Goal: Task Accomplishment & Management: Use online tool/utility

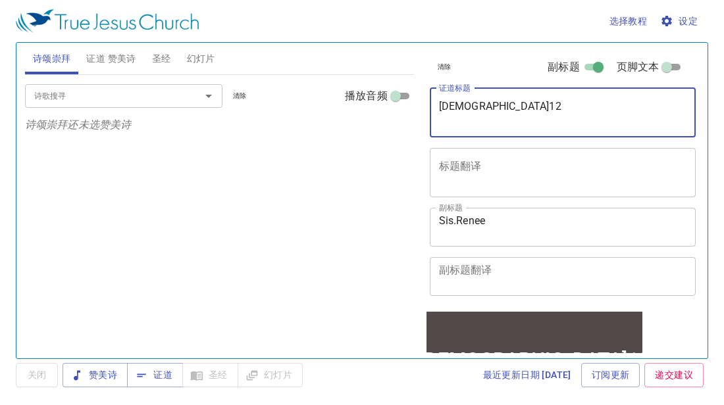
drag, startPoint x: 569, startPoint y: 109, endPoint x: 415, endPoint y: 73, distance: 158.2
click at [372, 80] on div "诗颂崇拜 证道 赞美诗 圣经 幻灯片 诗歌搜寻 诗歌搜寻 清除 播放音频 诗颂崇拜还未选赞美诗 诗歌搜寻 诗歌搜寻 清除 播放音频 证道还未选赞美诗 创世记 …" at bounding box center [362, 196] width 684 height 316
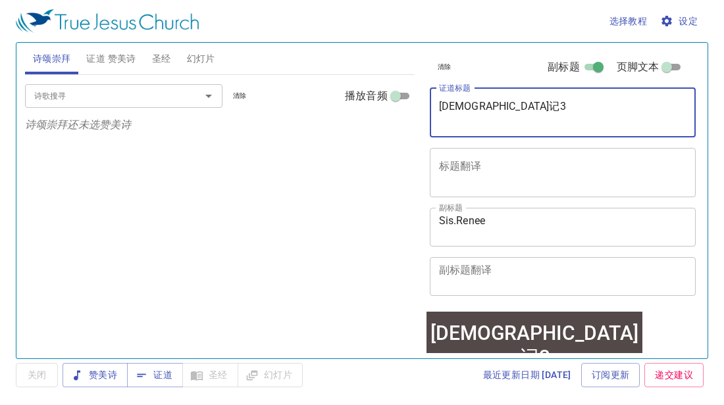
type textarea "约伯记3"
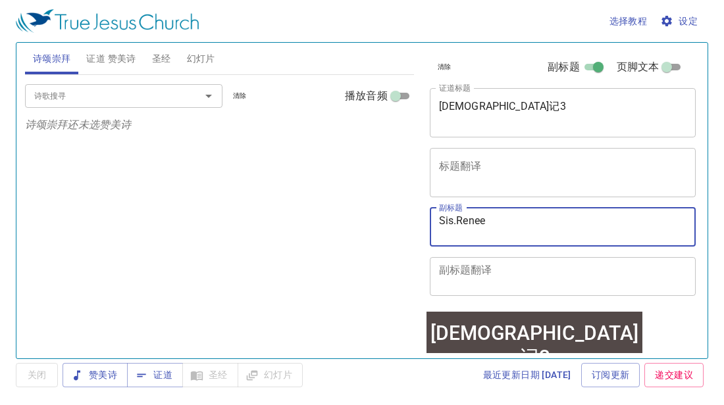
drag, startPoint x: 520, startPoint y: 220, endPoint x: 456, endPoint y: 220, distance: 63.8
click at [456, 220] on textarea "Sis.Renee" at bounding box center [563, 226] width 248 height 25
drag, startPoint x: 487, startPoint y: 222, endPoint x: 468, endPoint y: 220, distance: 18.5
click at [468, 220] on textarea "Sis.Yalin" at bounding box center [563, 226] width 248 height 25
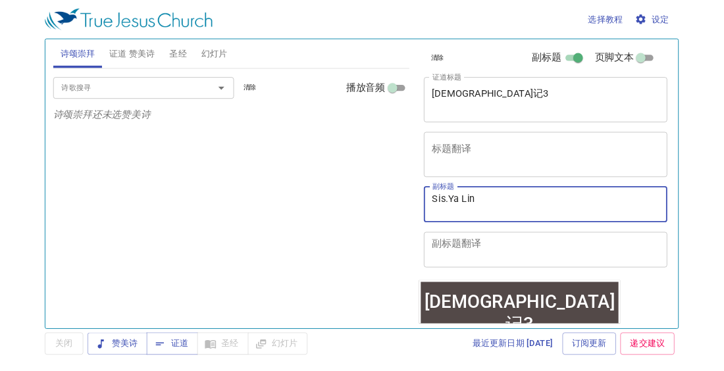
scroll to position [7, 0]
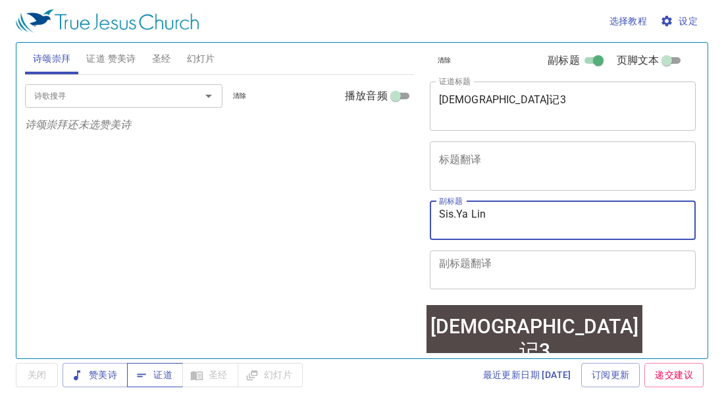
type textarea "Sis.Ya Lin"
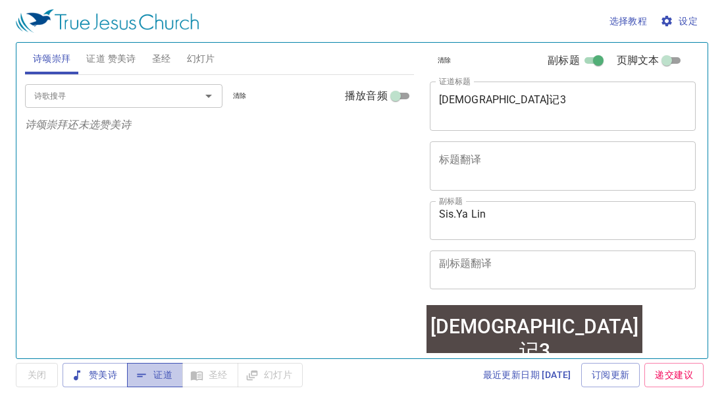
click at [147, 381] on icon "button" at bounding box center [141, 375] width 13 height 13
click at [159, 59] on span "圣经" at bounding box center [161, 59] width 19 height 16
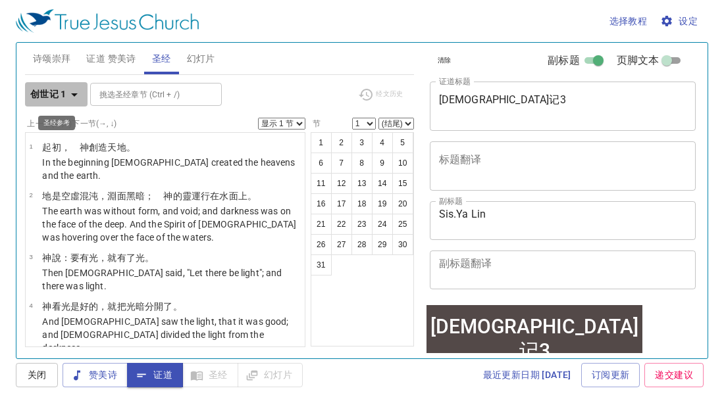
click at [72, 95] on icon "button" at bounding box center [74, 95] width 16 height 16
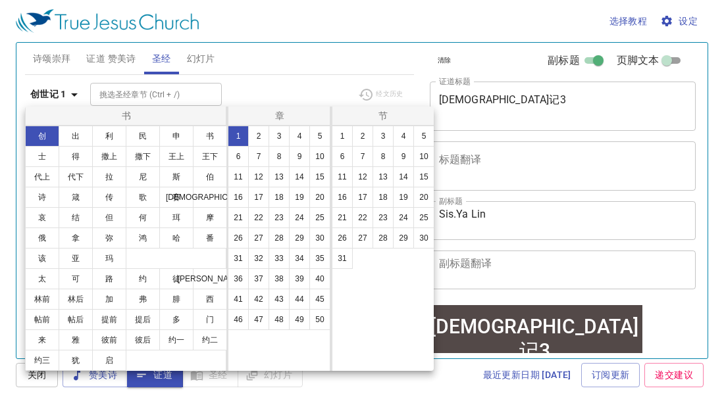
click at [697, 24] on div at bounding box center [362, 202] width 724 height 405
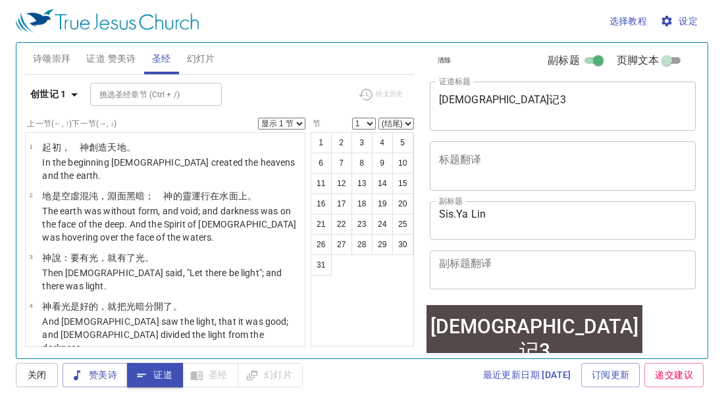
click at [689, 24] on span "设定" at bounding box center [680, 21] width 35 height 16
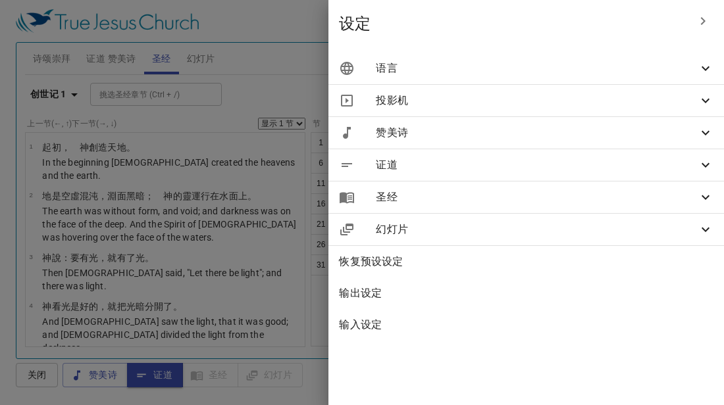
click at [535, 78] on div "语言" at bounding box center [525, 69] width 395 height 32
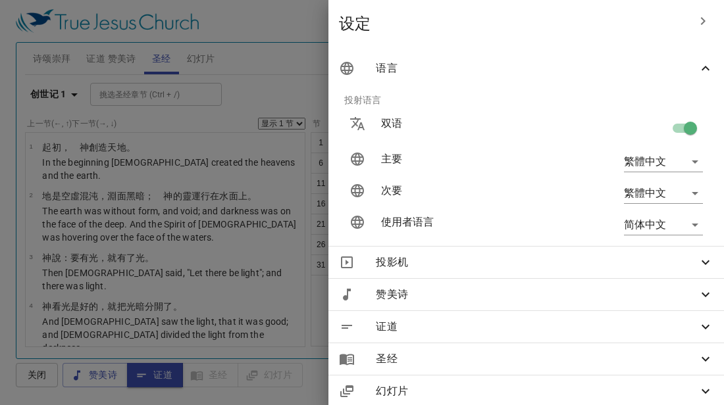
click at [676, 132] on input "checkbox" at bounding box center [690, 130] width 75 height 25
checkbox input "false"
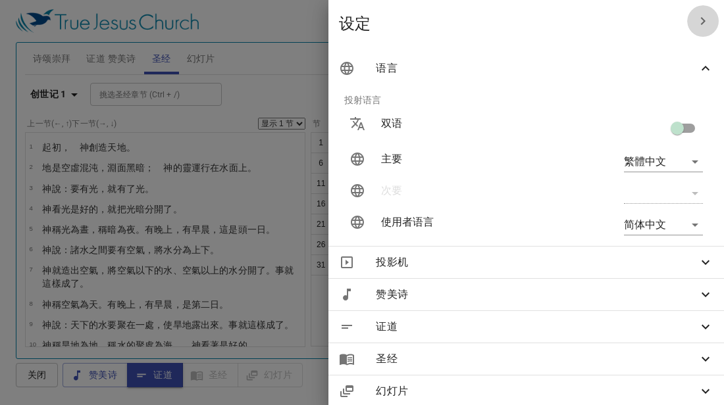
click at [701, 28] on icon "button" at bounding box center [703, 21] width 16 height 16
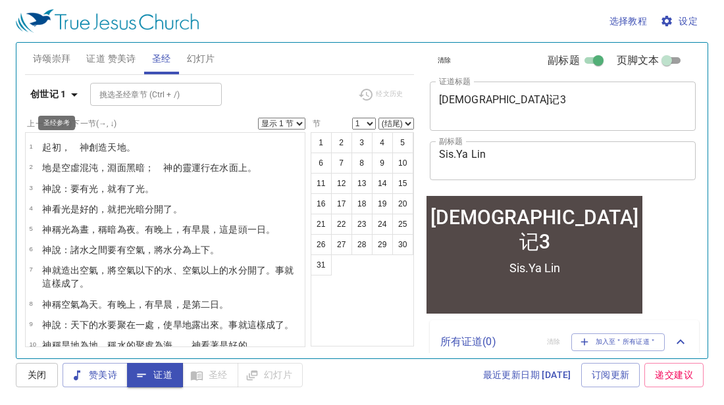
click at [75, 93] on icon "button" at bounding box center [74, 95] width 16 height 16
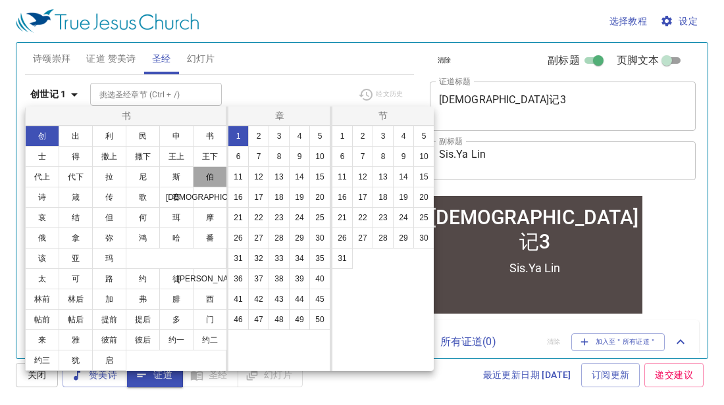
click at [200, 179] on button "伯" at bounding box center [210, 176] width 34 height 21
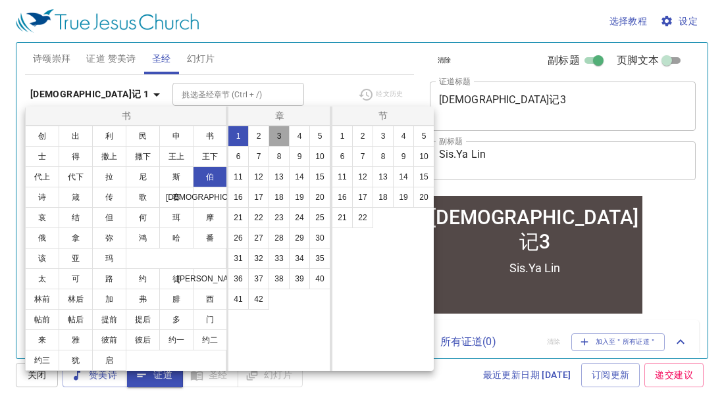
click at [280, 139] on button "3" at bounding box center [278, 136] width 21 height 21
click at [333, 139] on button "1" at bounding box center [342, 136] width 21 height 21
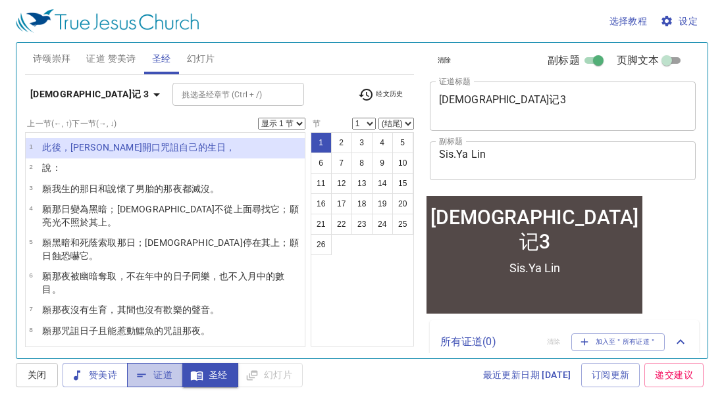
click at [151, 374] on span "证道" at bounding box center [155, 375] width 35 height 16
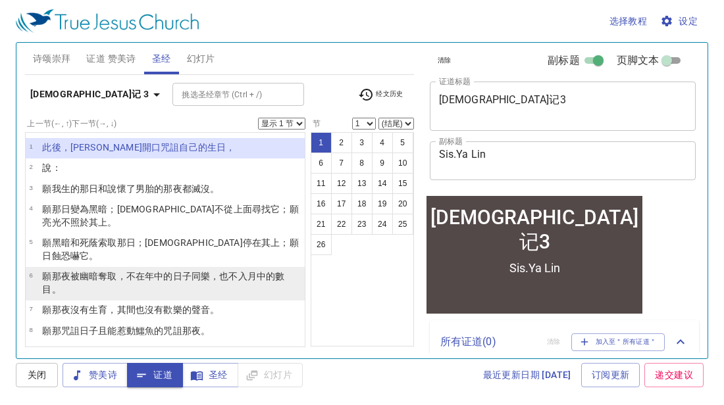
click at [291, 270] on p "願那夜 被幽暗 奪取 ，不在年 中的日子 同樂 ，也不入 月 中的數目 。" at bounding box center [171, 283] width 259 height 26
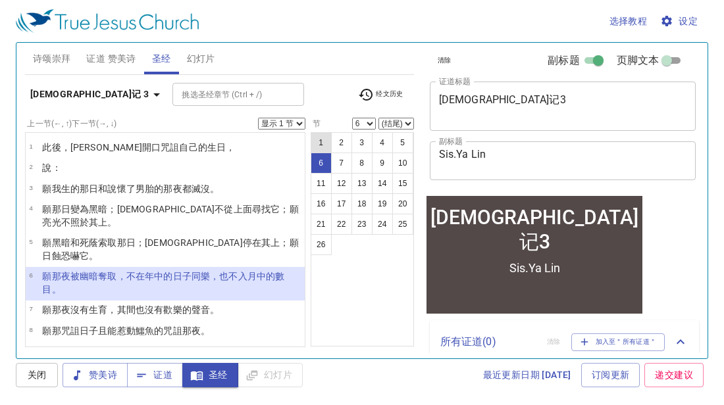
click at [320, 152] on button "1" at bounding box center [321, 142] width 21 height 21
select select "1"
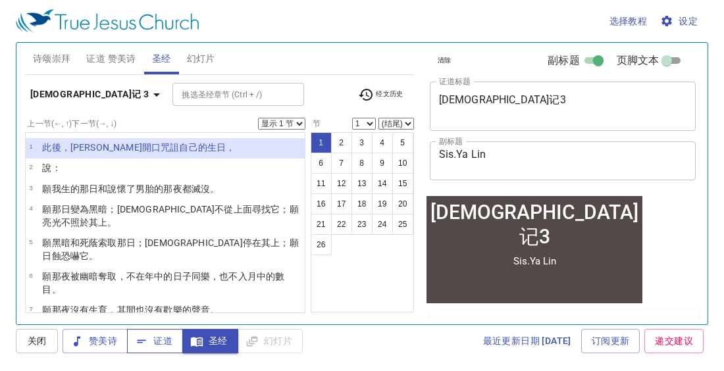
click at [162, 343] on span "证道" at bounding box center [155, 341] width 35 height 16
click at [91, 149] on wh310 "，約伯 開 口 咒詛 自己的生日 ，" at bounding box center [148, 147] width 174 height 11
click at [294, 121] on select "显示 1 节 显示 2 节 显示 3 节 显示 4 节 显示 5 节" at bounding box center [281, 124] width 47 height 12
select select "3"
click at [260, 118] on select "显示 1 节 显示 2 节 显示 3 节 显示 4 节 显示 5 节" at bounding box center [281, 124] width 47 height 12
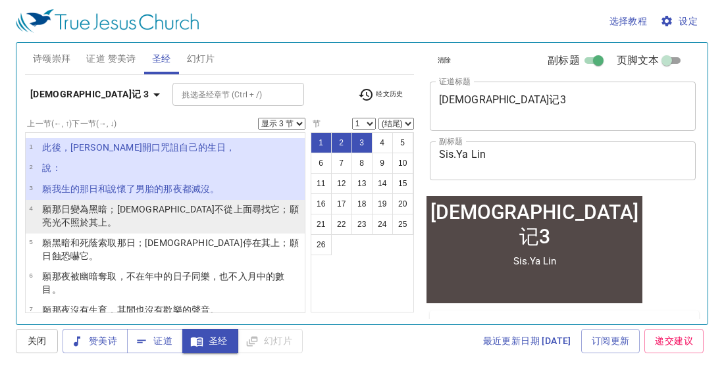
click at [214, 211] on wh1875 "它；願亮光 不照 於其上。" at bounding box center [170, 216] width 256 height 24
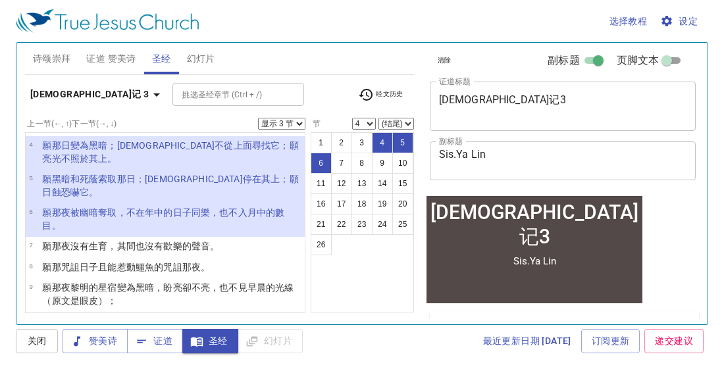
scroll to position [65, 0]
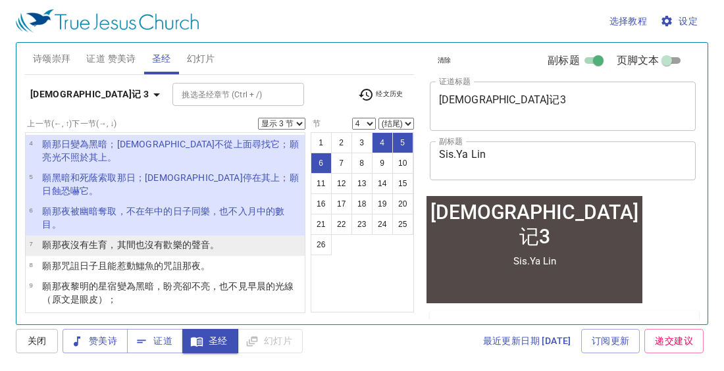
click at [192, 239] on wh935 "歡樂的聲音 。" at bounding box center [191, 244] width 56 height 11
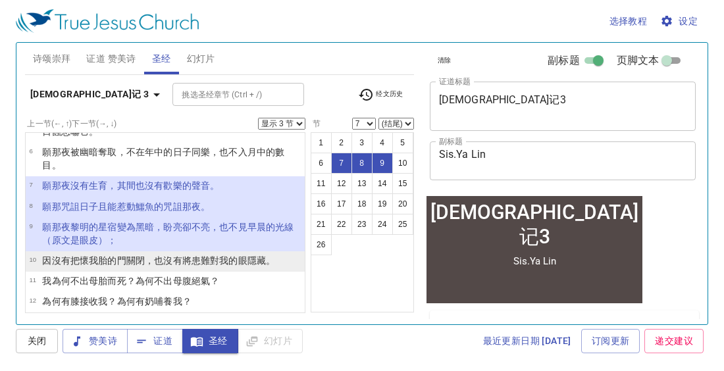
scroll to position [126, 0]
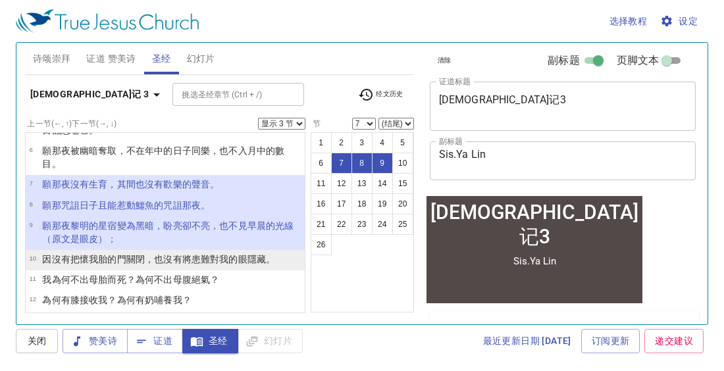
click at [160, 254] on wh5462 "，也沒有將患難 對我的眼 隱藏 。" at bounding box center [210, 259] width 130 height 11
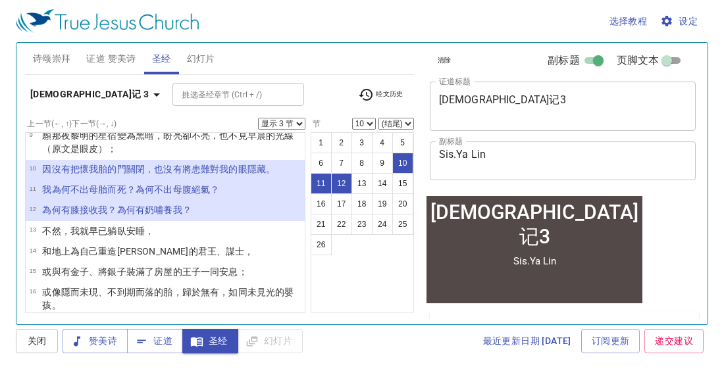
scroll to position [208, 0]
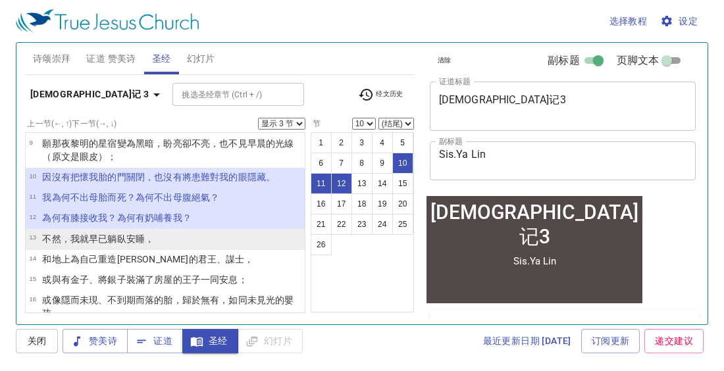
click at [159, 229] on li "13 不然，我就早已躺臥 安 睡 ，" at bounding box center [165, 239] width 279 height 20
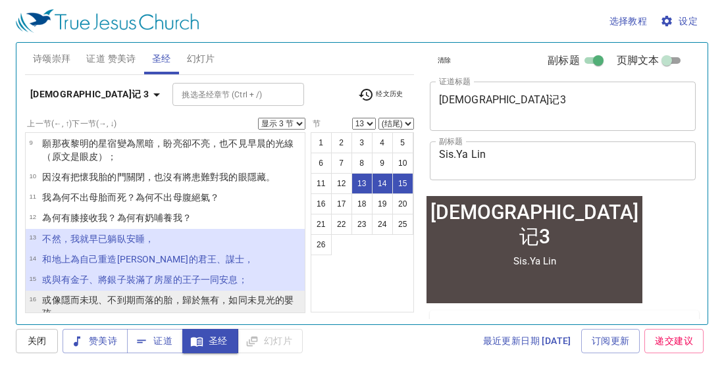
click at [153, 293] on p "或像隱而未現 、不到期而落 的胎，歸於無有，如同未見 光 的嬰孩 。" at bounding box center [171, 306] width 259 height 26
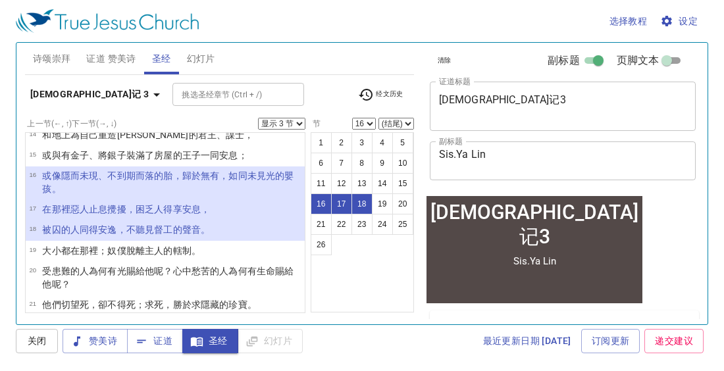
scroll to position [337, 0]
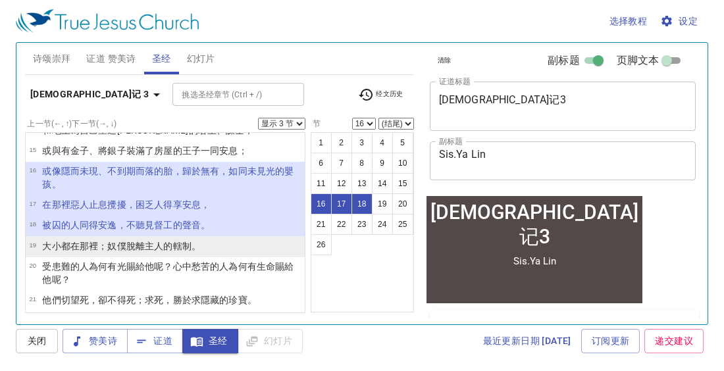
click at [163, 241] on wh113 "的轄制。" at bounding box center [182, 246] width 38 height 11
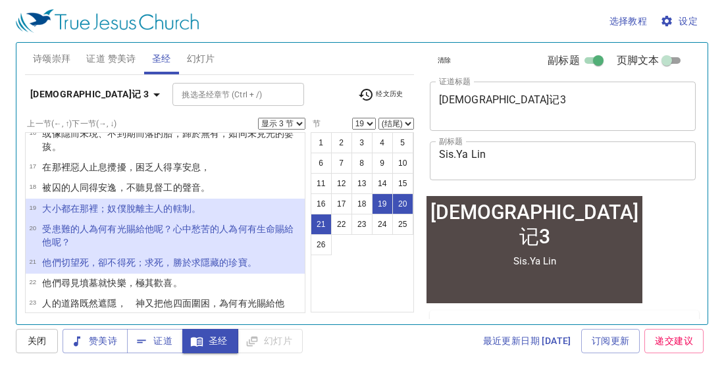
scroll to position [384, 0]
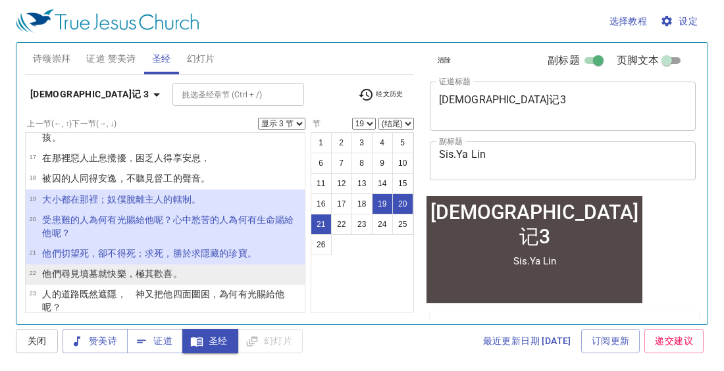
click at [172, 268] on wh1524 "其歡喜 。" at bounding box center [164, 273] width 38 height 11
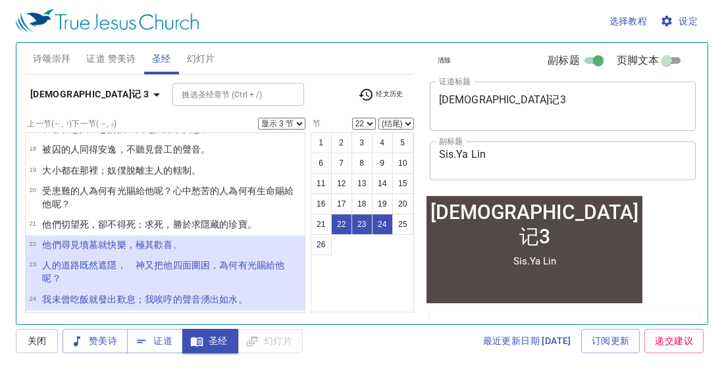
scroll to position [417, 0]
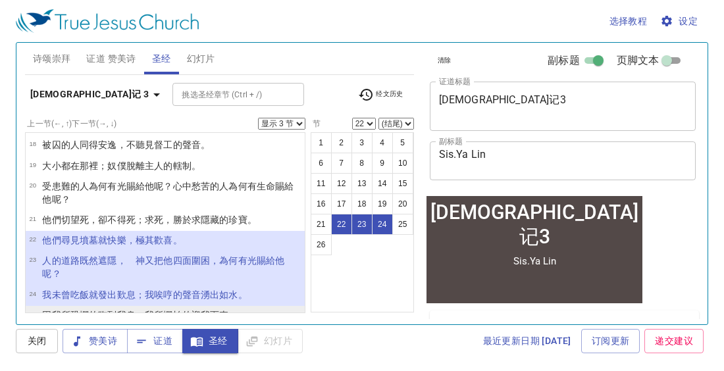
click at [191, 310] on wh3025 "的迎 我而來。" at bounding box center [210, 315] width 56 height 11
select select "25"
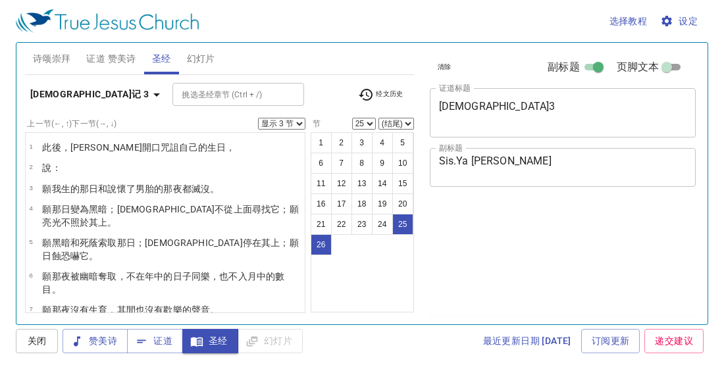
select select "3"
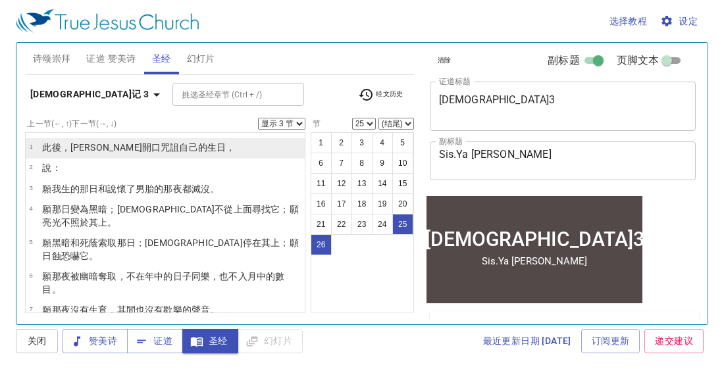
click at [232, 147] on li "1 此後 ，約伯 開 口 咒詛 自己的生日 ，" at bounding box center [165, 148] width 279 height 20
select select "1"
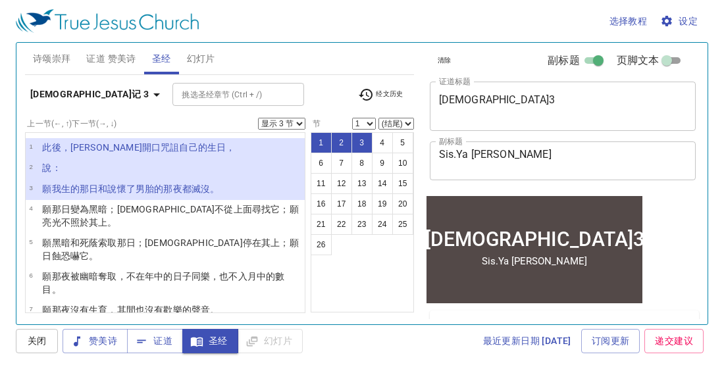
click at [296, 121] on select "显示 1 节 显示 2 节 显示 3 节 显示 4 节 显示 5 节" at bounding box center [281, 124] width 47 height 12
select select "1"
click at [260, 118] on select "显示 1 节 显示 2 节 显示 3 节 显示 4 节 显示 5 节" at bounding box center [281, 124] width 47 height 12
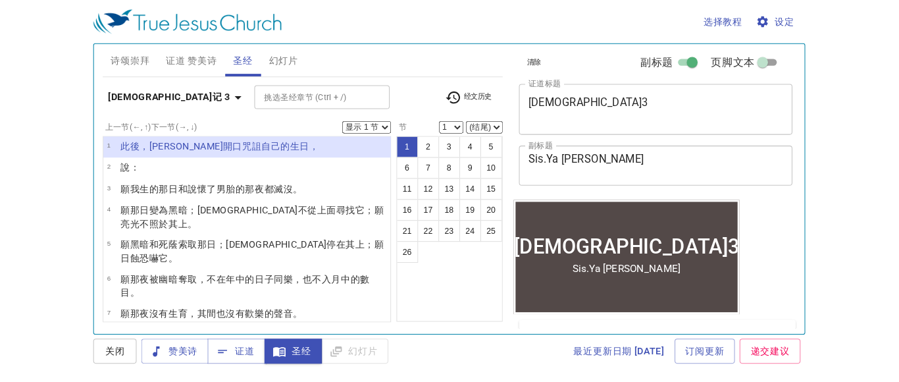
scroll to position [7, 0]
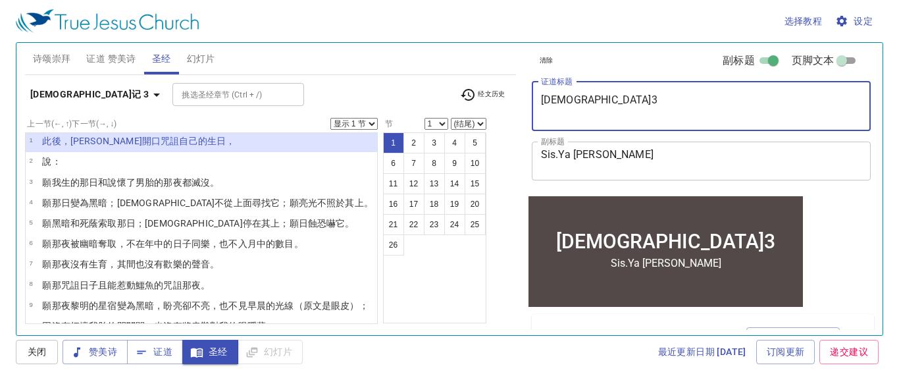
click at [572, 98] on textarea "约伯记3" at bounding box center [701, 105] width 321 height 25
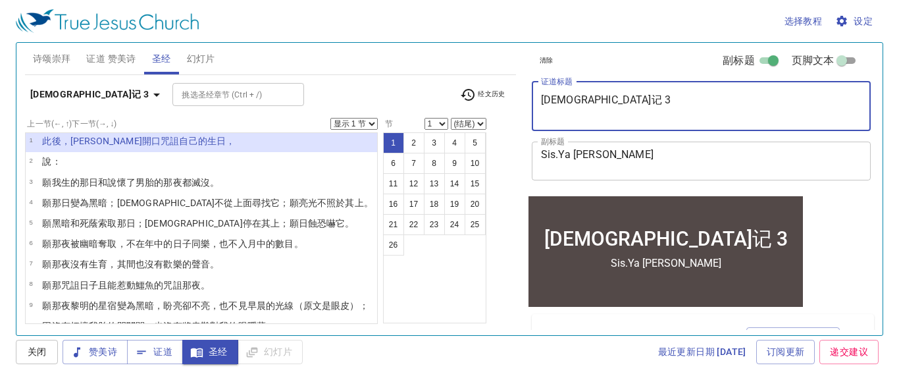
type textarea "[DEMOGRAPHIC_DATA]记 3"
click at [290, 143] on li "1 此後 ，約伯 開 口 咒詛 自己的生日 ，" at bounding box center [201, 142] width 351 height 20
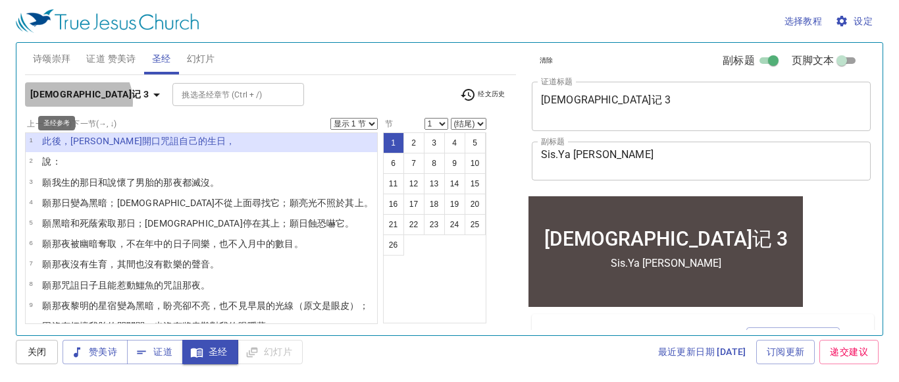
click at [149, 102] on icon "button" at bounding box center [157, 95] width 16 height 16
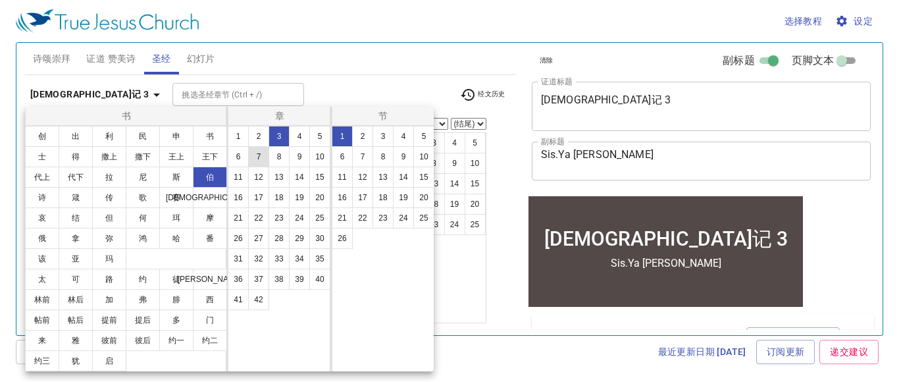
drag, startPoint x: 241, startPoint y: 139, endPoint x: 260, endPoint y: 149, distance: 21.2
click at [241, 139] on button "1" at bounding box center [238, 136] width 21 height 21
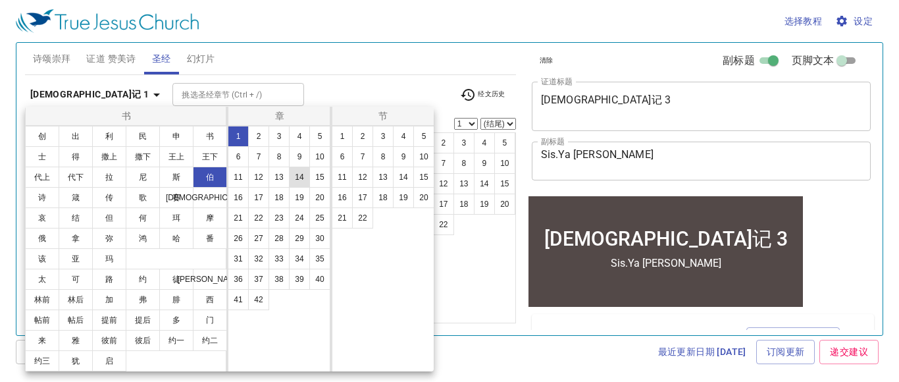
scroll to position [0, 0]
click at [381, 159] on button "8" at bounding box center [382, 156] width 21 height 21
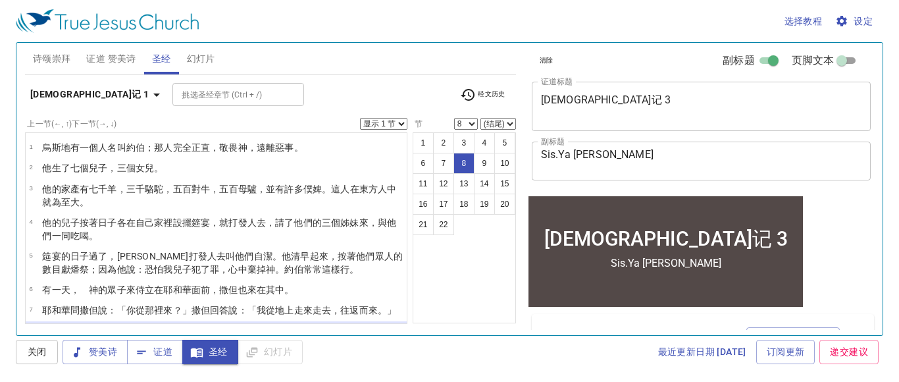
scroll to position [1, 0]
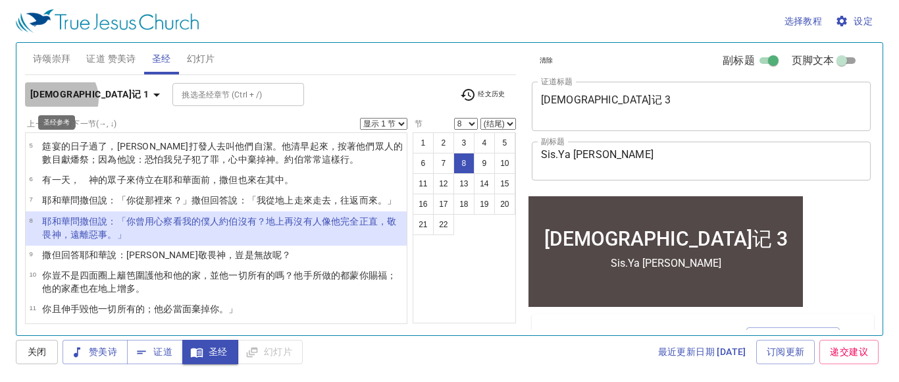
click at [61, 98] on b "约伯记 1" at bounding box center [89, 94] width 118 height 16
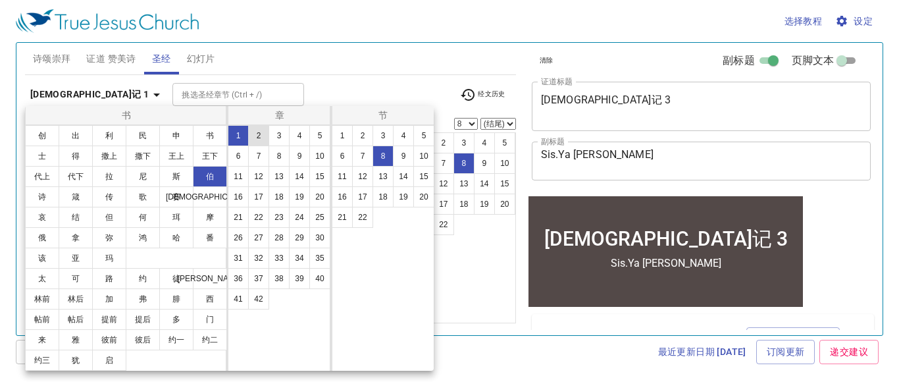
click at [257, 133] on button "2" at bounding box center [258, 135] width 21 height 21
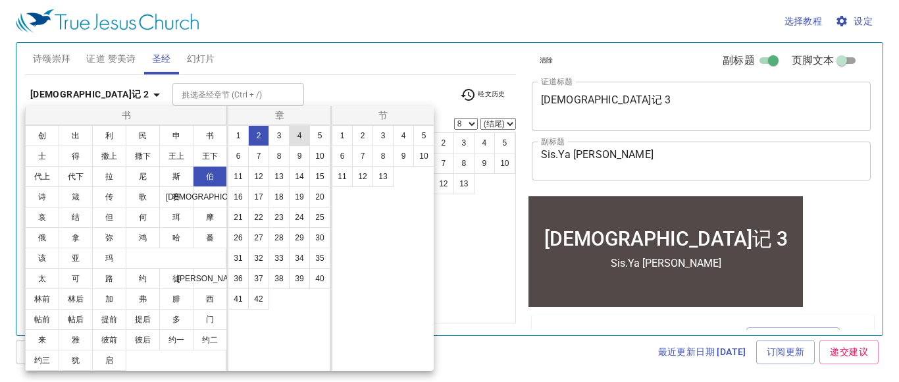
scroll to position [0, 0]
click at [386, 136] on button "3" at bounding box center [382, 135] width 21 height 21
select select "3"
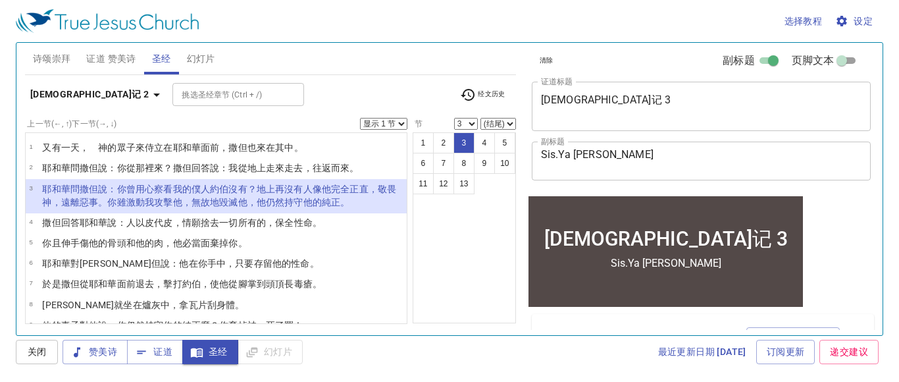
click at [399, 121] on select "显示 1 节 显示 2 节 显示 3 节 显示 4 节 显示 5 节" at bounding box center [383, 124] width 47 height 12
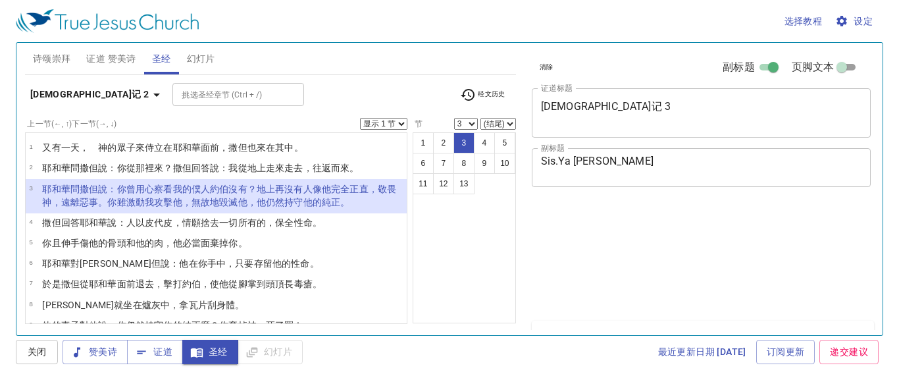
select select "3"
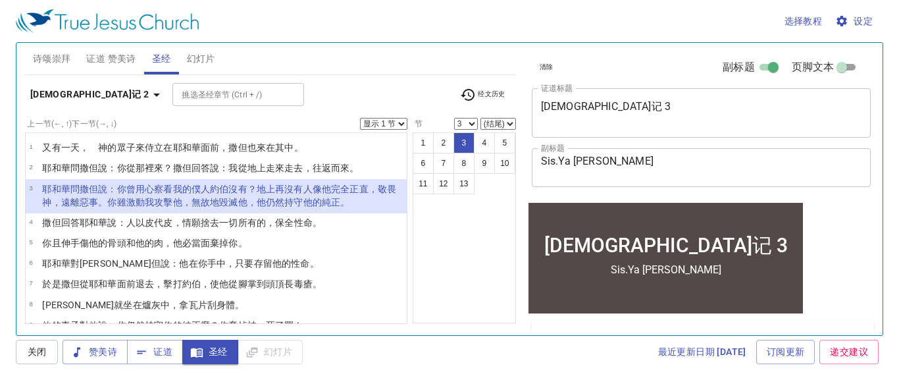
select select "3"
click at [362, 118] on select "显示 1 节 显示 2 节 显示 3 节 显示 4 节 显示 5 节" at bounding box center [383, 124] width 47 height 12
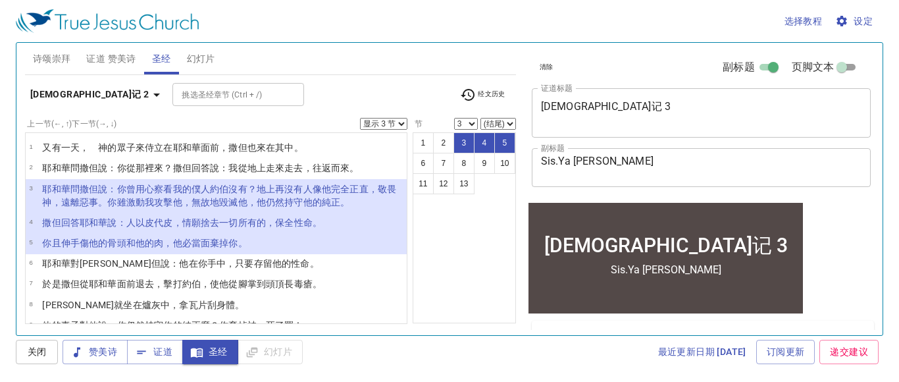
scroll to position [7, 0]
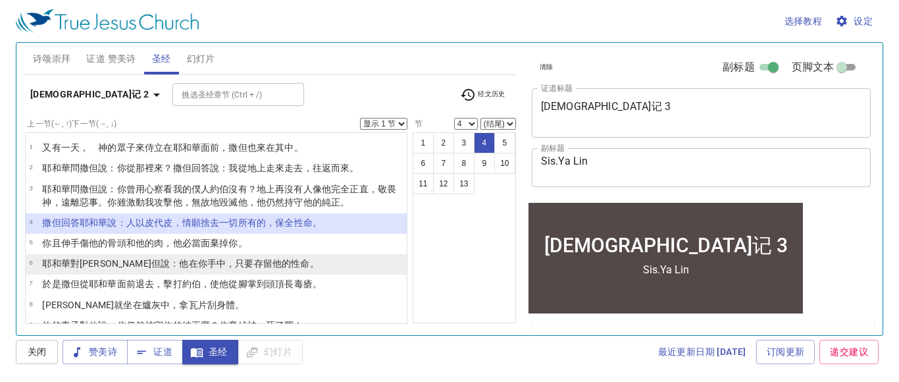
click at [216, 266] on wh3027 "中，只要存留 他的性命 。" at bounding box center [267, 263] width 103 height 11
click at [216, 263] on wh3027 "中，只要存留 他的性命 。" at bounding box center [267, 263] width 103 height 11
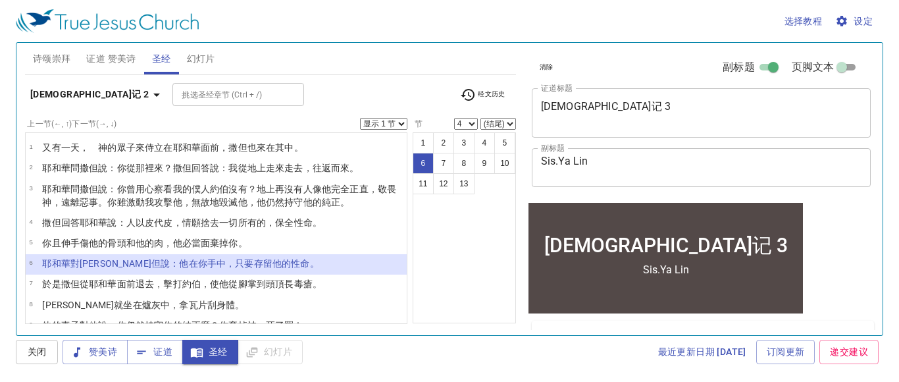
select select "6"
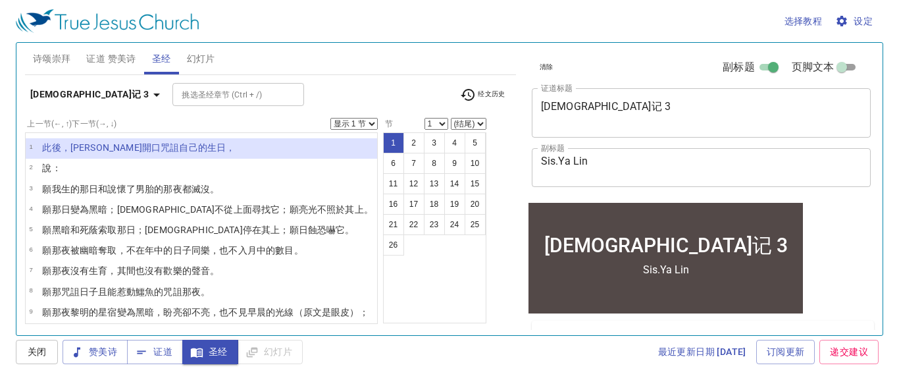
scroll to position [7, 0]
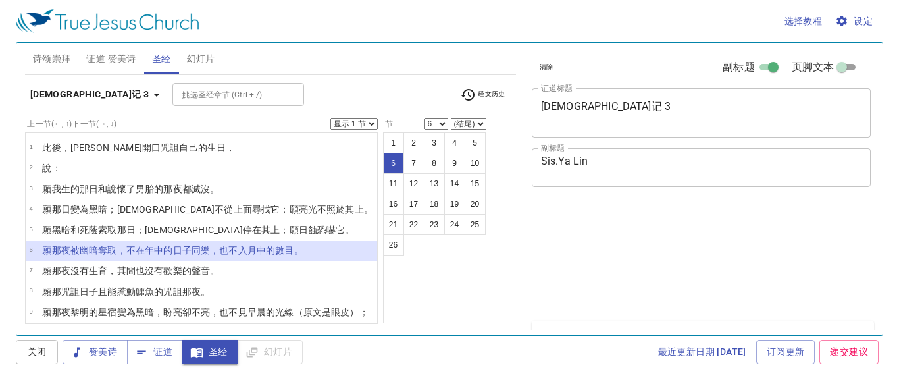
select select "6"
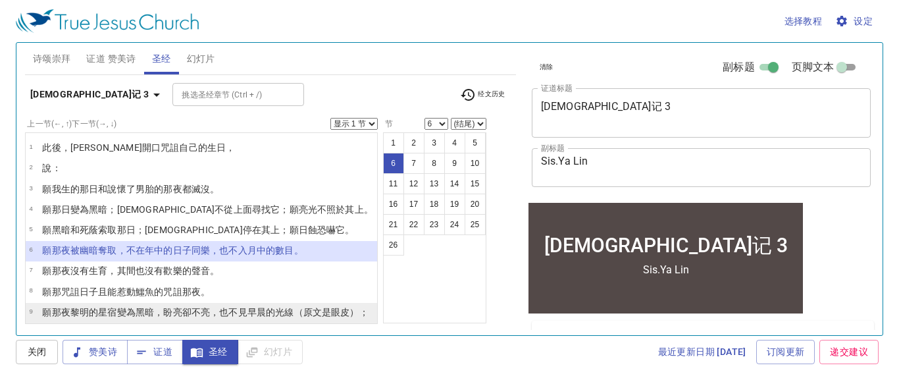
scroll to position [7, 0]
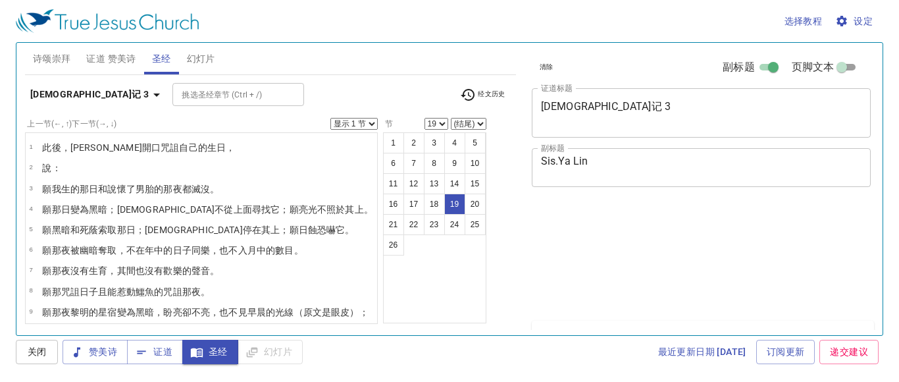
select select "19"
select select "21"
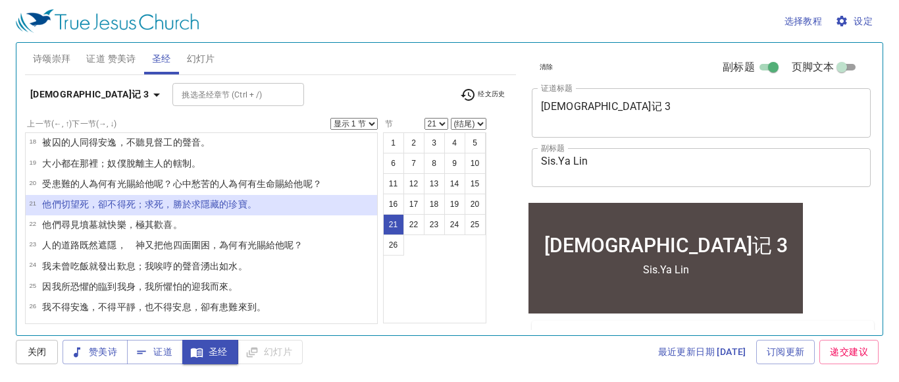
scroll to position [7, 0]
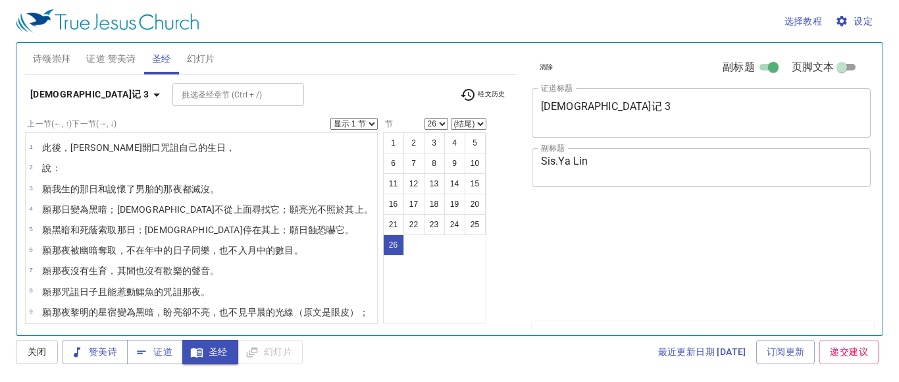
select select "26"
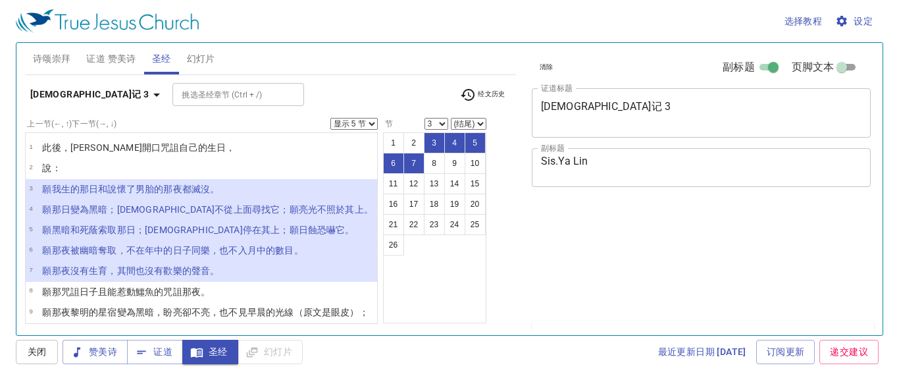
select select "5"
select select "3"
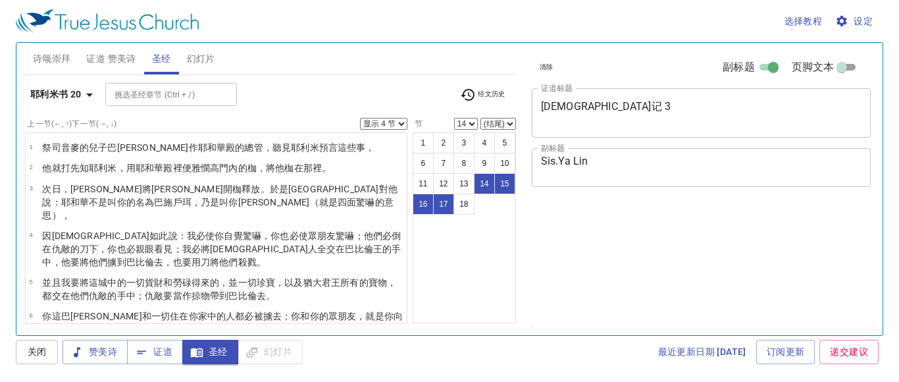
select select "4"
select select "14"
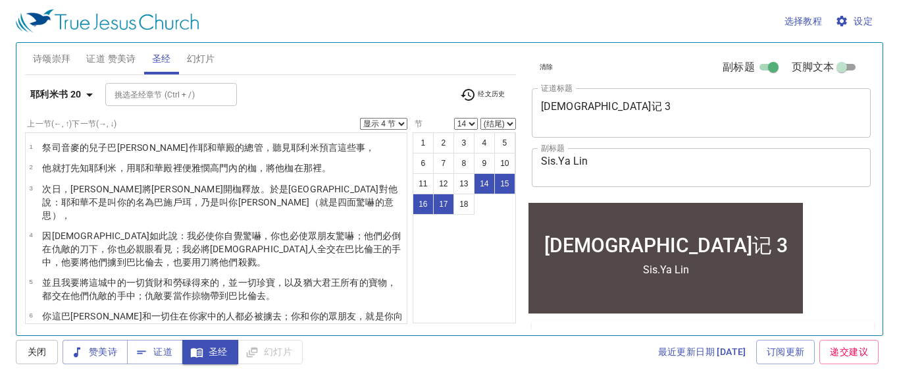
drag, startPoint x: 0, startPoint y: 0, endPoint x: 356, endPoint y: 218, distance: 417.3
click at [402, 123] on select "显示 1 节 显示 2 节 显示 3 节 显示 4 节 显示 5 节" at bounding box center [383, 124] width 47 height 12
click at [400, 122] on select "显示 1 节 显示 2 节 显示 3 节 显示 4 节 显示 5 节" at bounding box center [383, 124] width 47 height 12
click at [403, 124] on select "显示 1 节 显示 2 节 显示 3 节 显示 4 节 显示 5 节" at bounding box center [383, 124] width 47 height 12
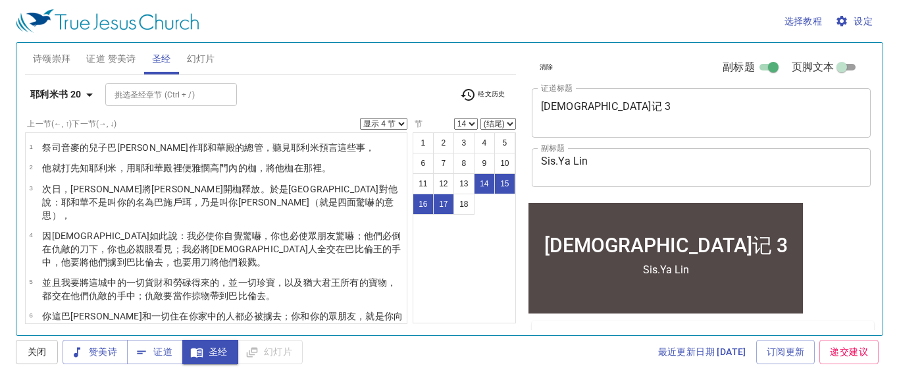
click at [418, 78] on div "耶利米书 20 挑选圣经章节 (Ctrl + /) 挑选圣经章节 (Ctrl + /) 经文历史 上一节 (←, ↑) 下一节 (→, ↓) 显示 1 节 显…" at bounding box center [270, 199] width 491 height 249
click at [404, 123] on select "显示 1 节 显示 2 节 显示 3 节 显示 4 节 显示 5 节" at bounding box center [383, 124] width 47 height 12
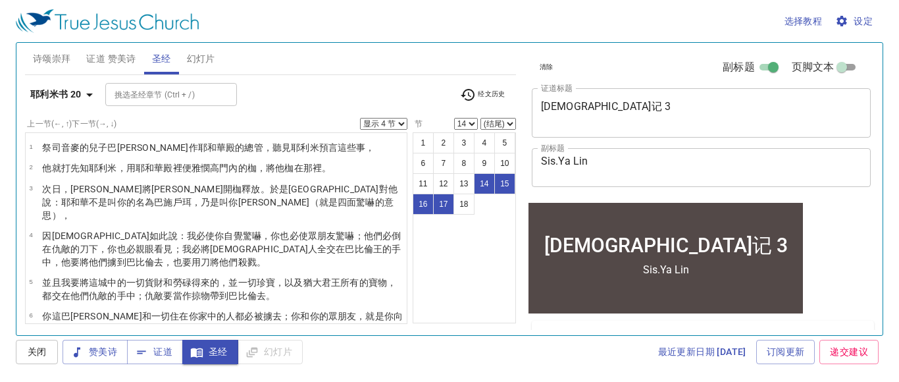
click at [491, 290] on div "1 2 3 4 5 6 7 8 9 10 11 12 13 14 15 16 17 18" at bounding box center [464, 227] width 103 height 191
